Goal: Check status

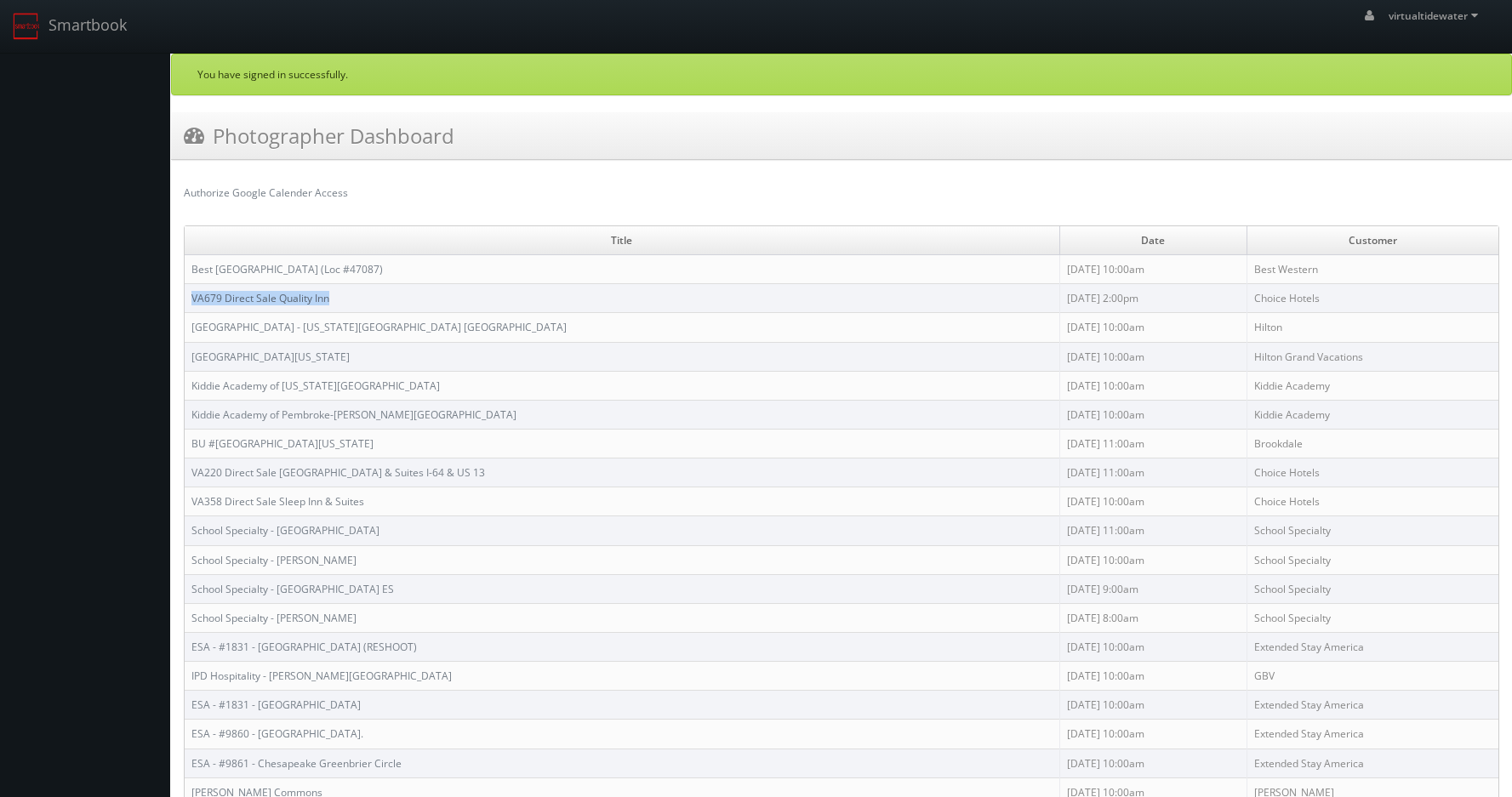
drag, startPoint x: 344, startPoint y: 298, endPoint x: 191, endPoint y: 292, distance: 153.1
click at [191, 292] on td "VA679 Direct Sale Quality Inn" at bounding box center [622, 298] width 875 height 29
copy link "VA679 Direct Sale Quality Inn"
click at [248, 297] on link "VA679 Direct Sale Quality Inn" at bounding box center [260, 298] width 138 height 15
